Goal: Task Accomplishment & Management: Manage account settings

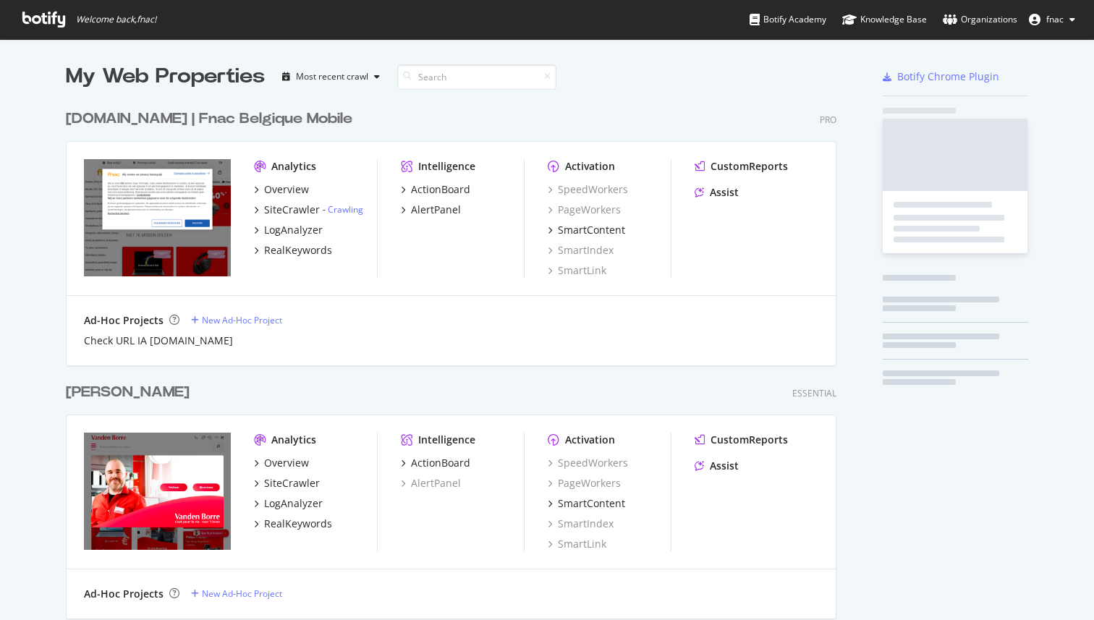
scroll to position [2554, 782]
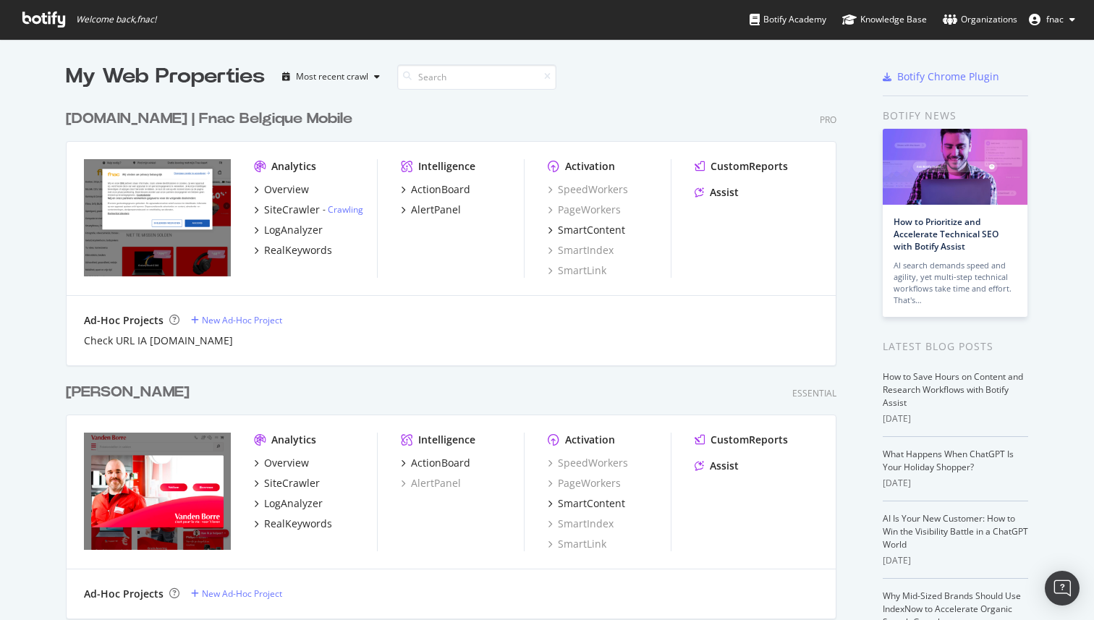
click at [1061, 27] on button "fnac" at bounding box center [1051, 19] width 69 height 23
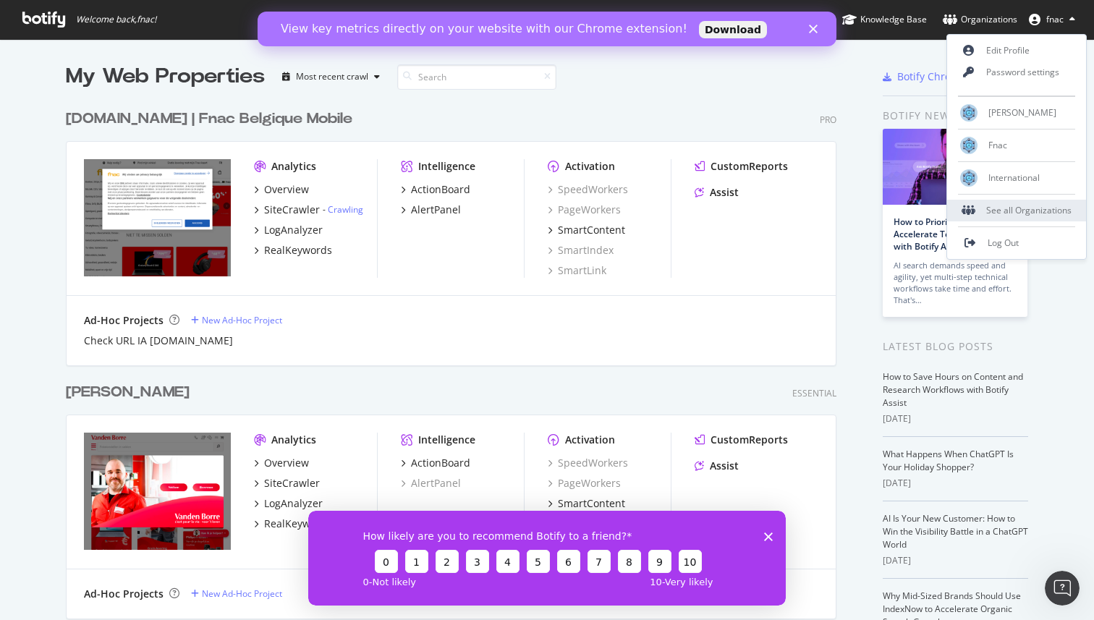
scroll to position [0, 0]
click at [990, 48] on link "Edit Profile" at bounding box center [1016, 51] width 139 height 22
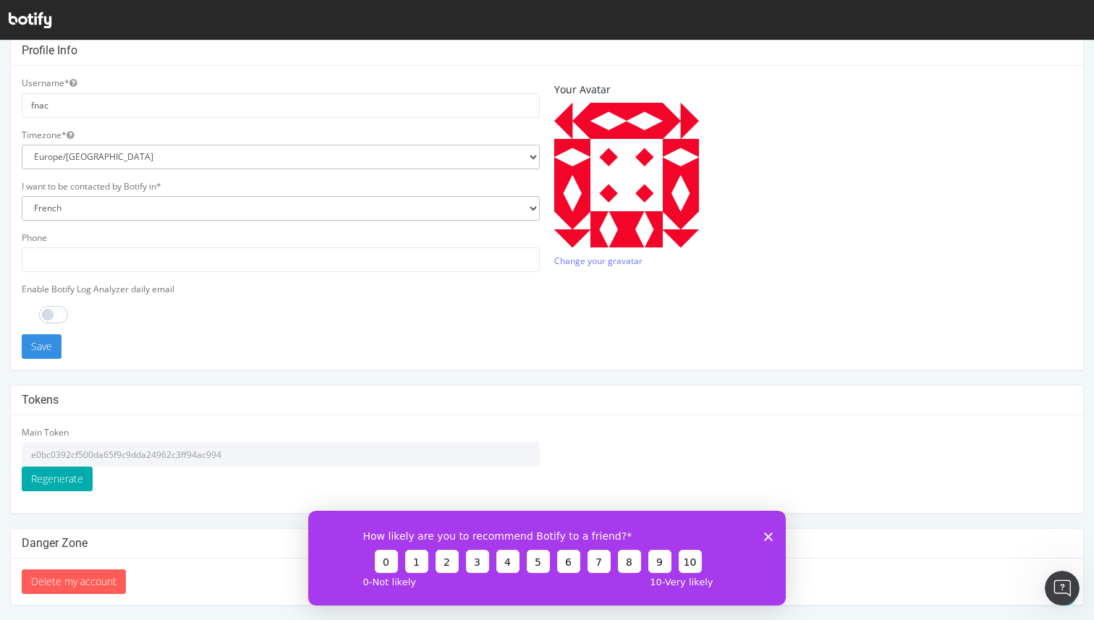
click at [196, 449] on input "e0bc0392cf500da65f9c9dda24962c3ff94ac994" at bounding box center [281, 454] width 518 height 25
